Goal: Task Accomplishment & Management: Use online tool/utility

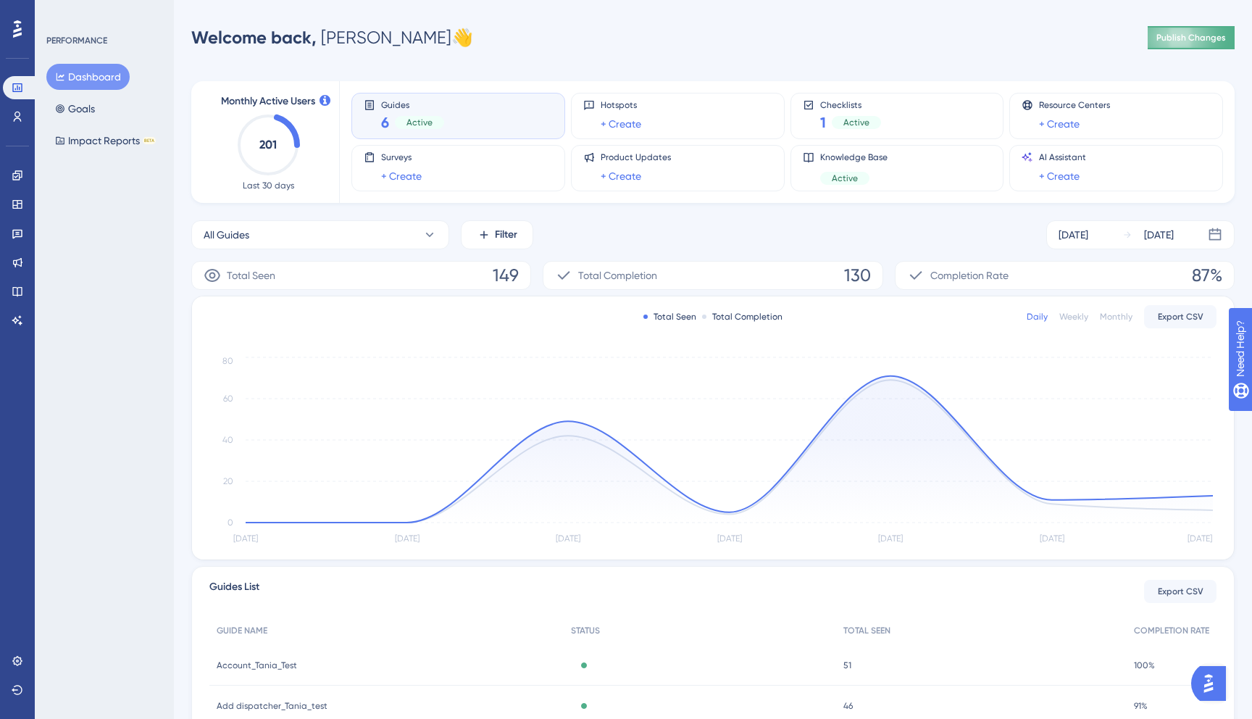
click at [1152, 41] on button "Publish Changes" at bounding box center [1191, 37] width 87 height 23
click at [10, 204] on link at bounding box center [17, 204] width 29 height 23
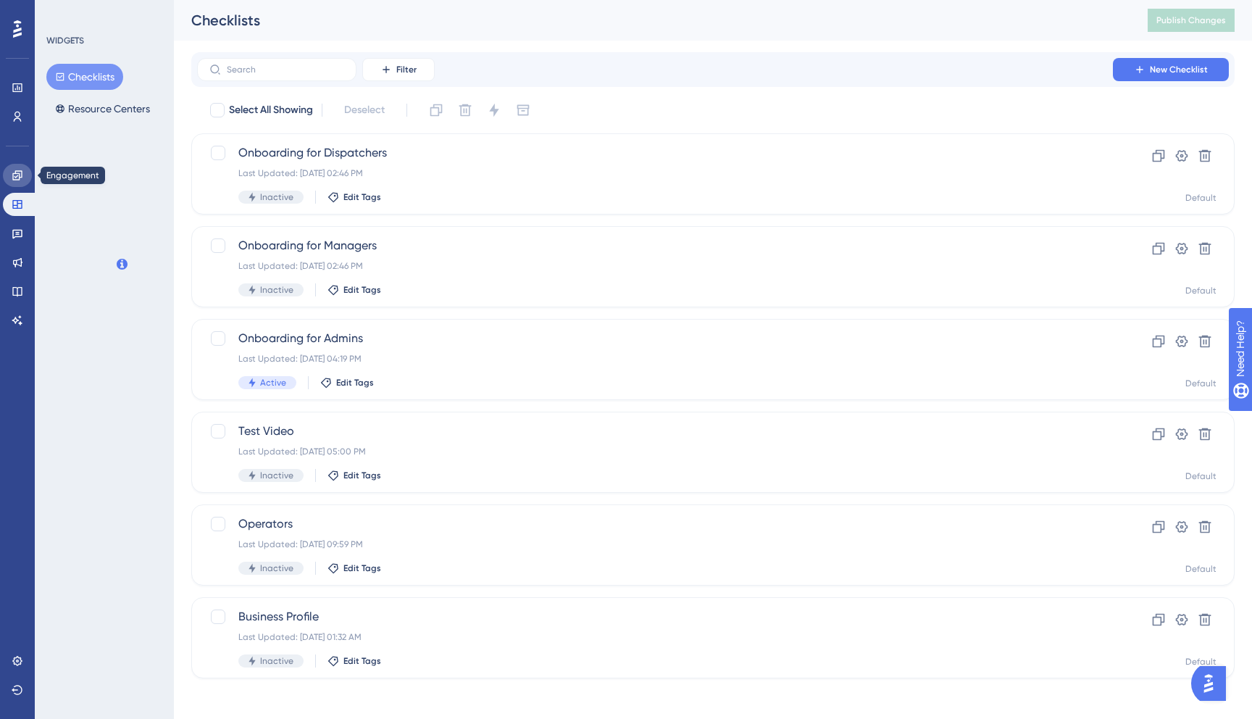
click at [17, 170] on icon at bounding box center [16, 174] width 9 height 9
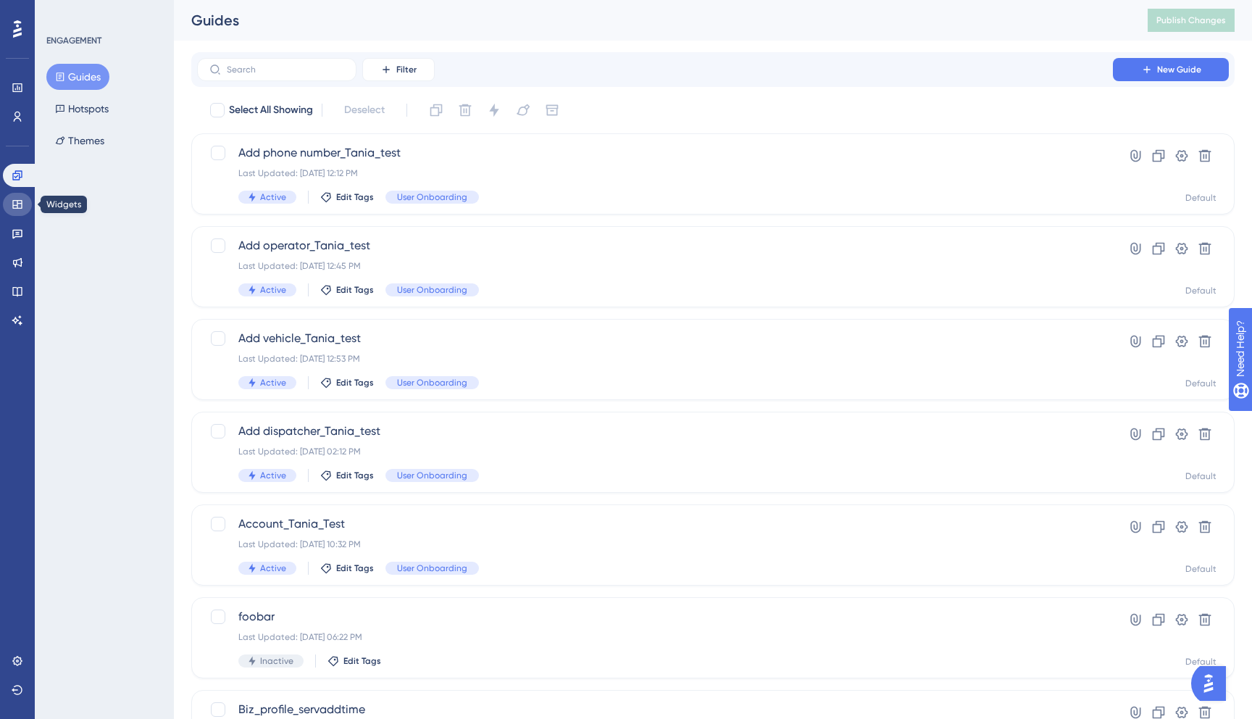
click at [29, 203] on link at bounding box center [17, 204] width 29 height 23
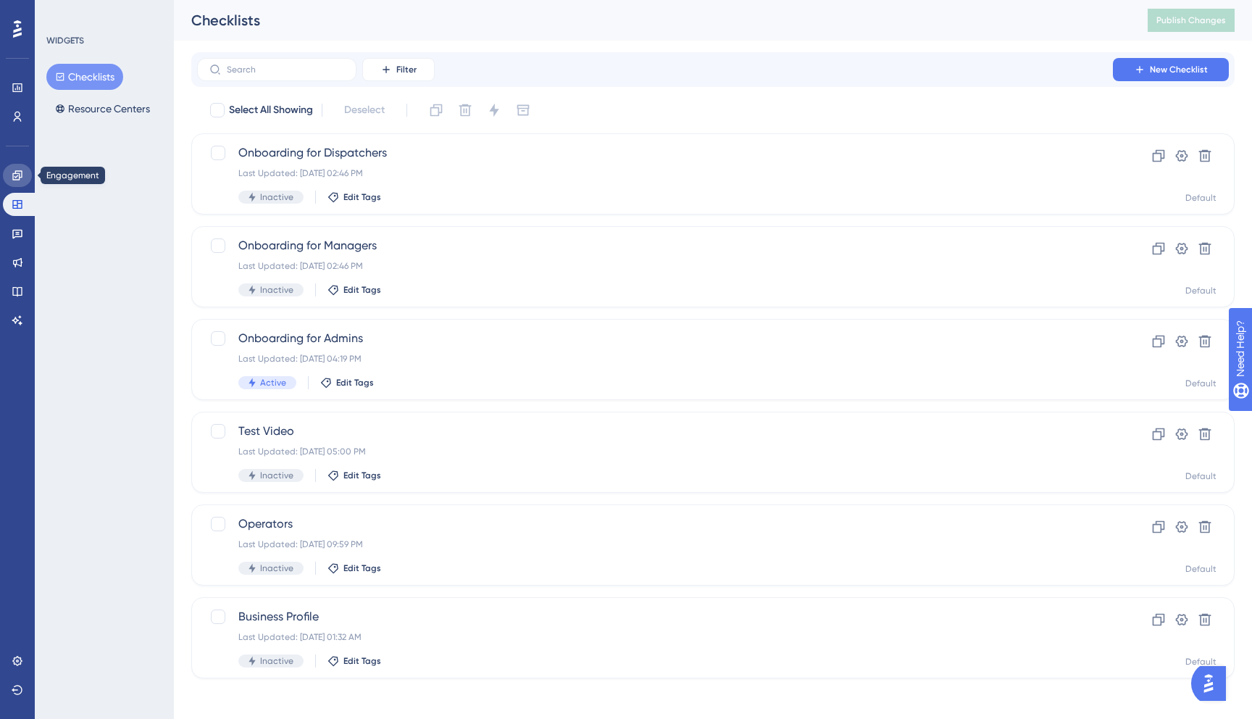
click at [19, 174] on icon at bounding box center [16, 174] width 9 height 9
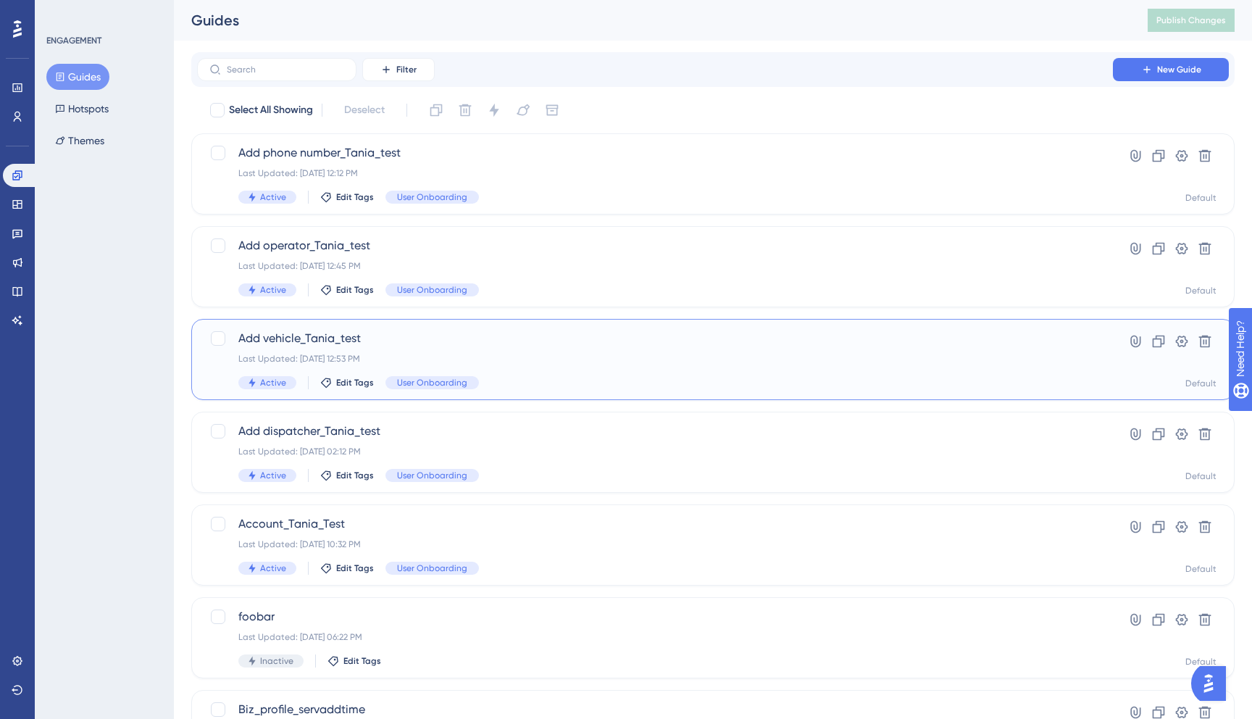
click at [458, 336] on span "Add vehicle_Tania_test" at bounding box center [655, 338] width 834 height 17
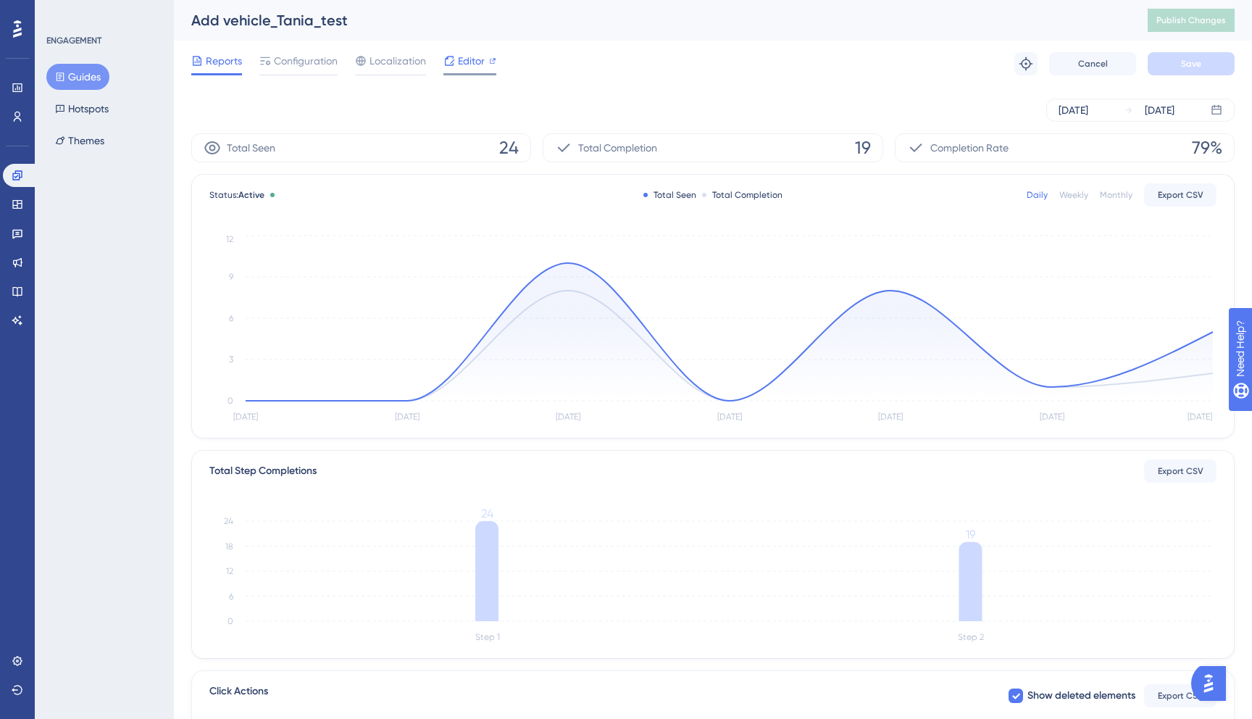
click at [476, 62] on span "Editor" at bounding box center [471, 60] width 27 height 17
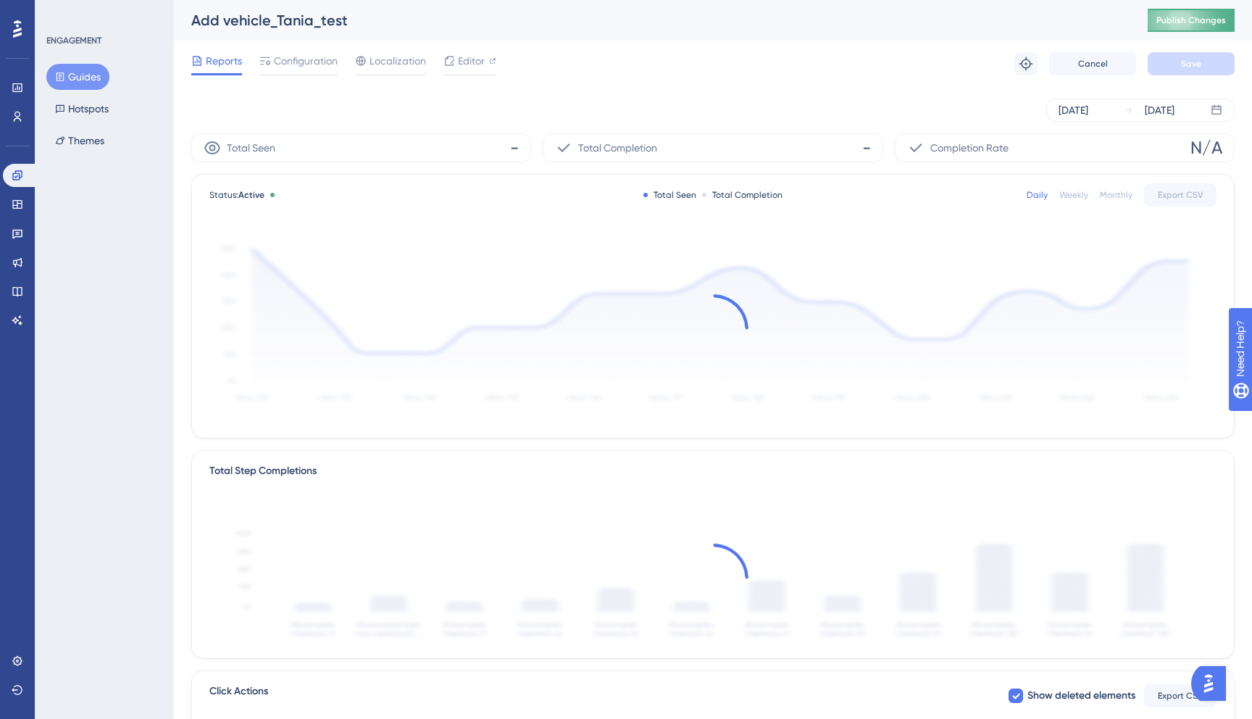
click at [1162, 16] on span "Publish Changes" at bounding box center [1192, 20] width 70 height 12
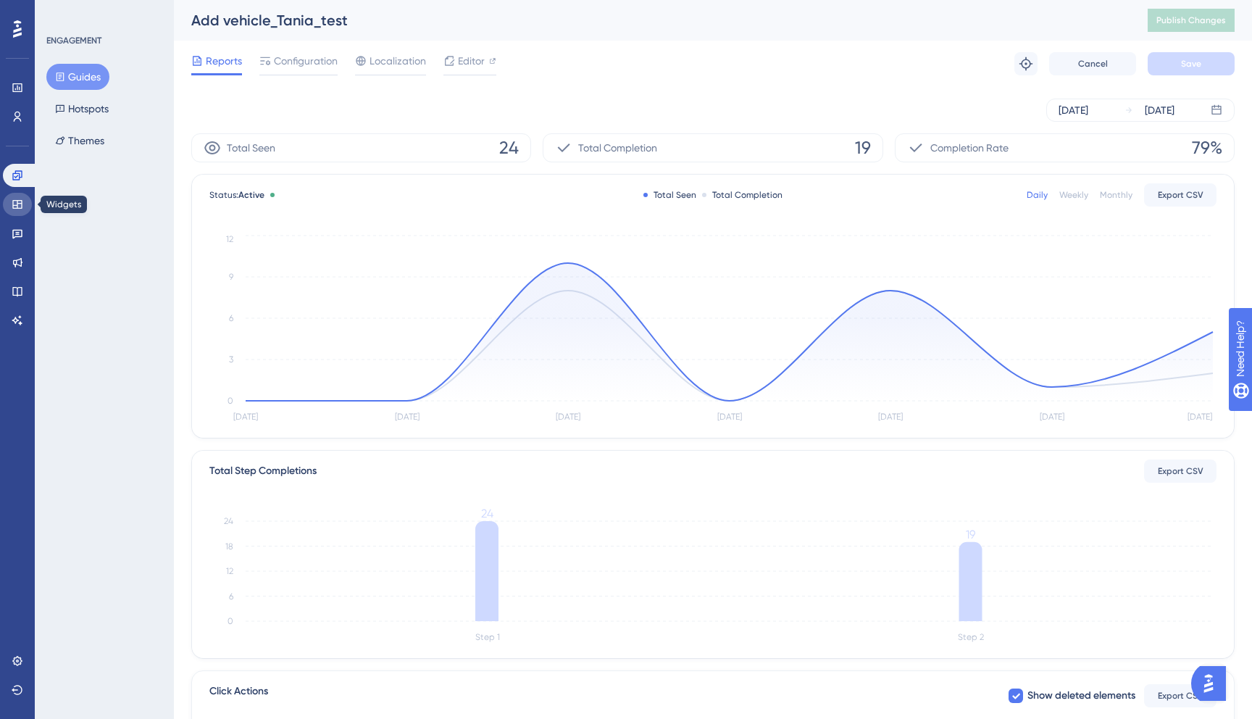
click at [17, 209] on icon at bounding box center [18, 205] width 12 height 12
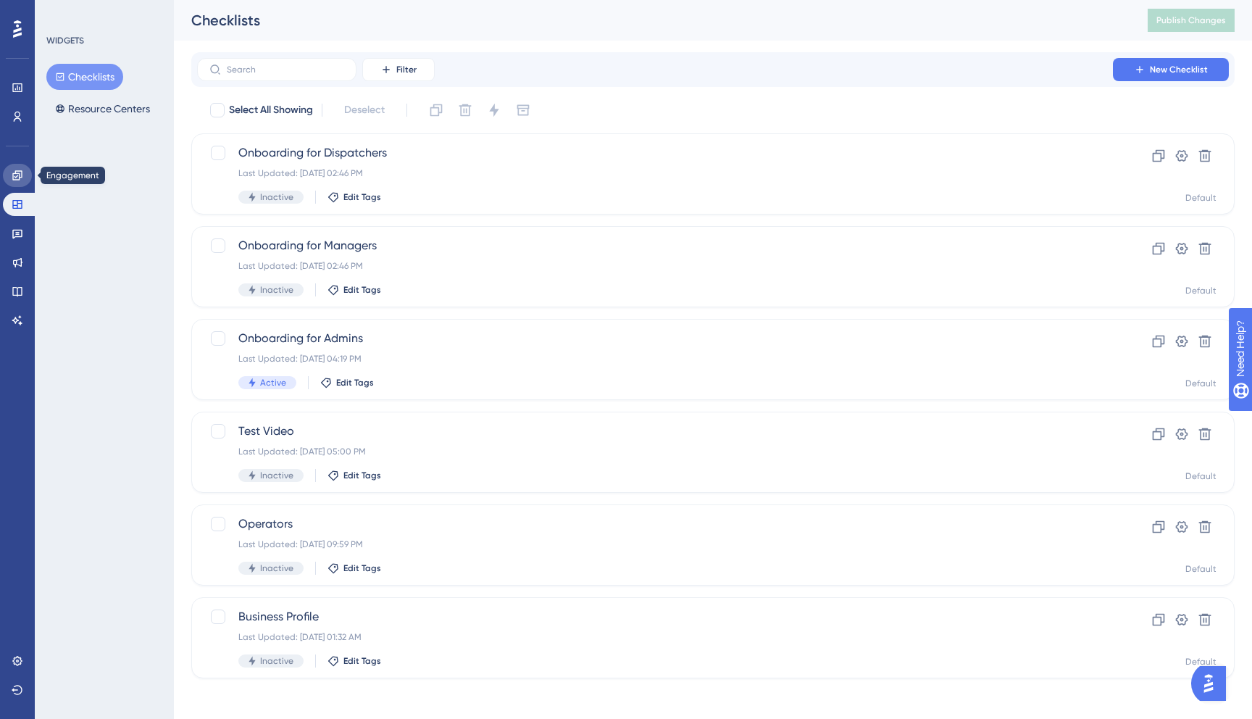
click at [20, 178] on icon at bounding box center [18, 176] width 12 height 12
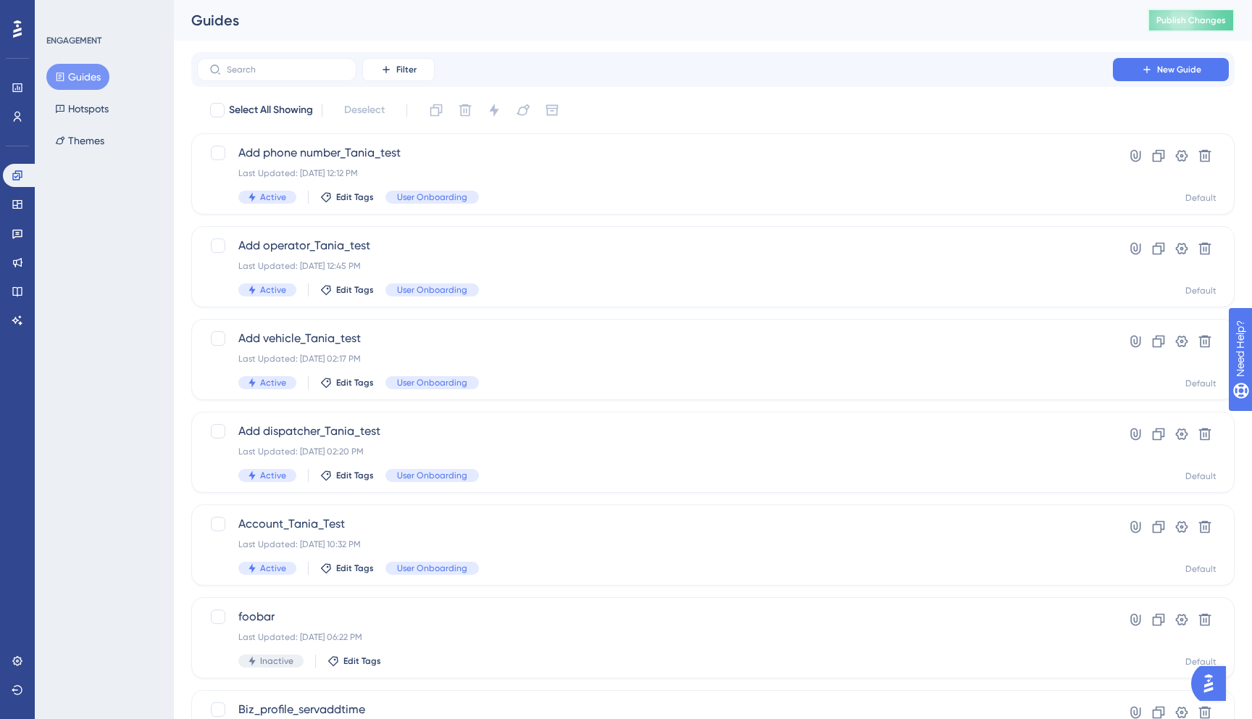
click at [1159, 20] on span "Publish Changes" at bounding box center [1192, 20] width 70 height 12
